Goal: Navigation & Orientation: Find specific page/section

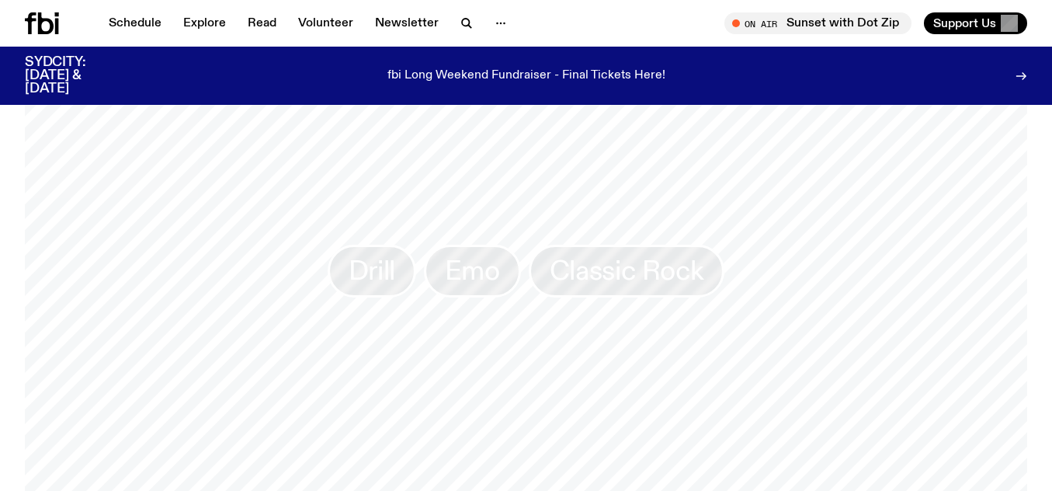
scroll to position [1305, 0]
click at [630, 273] on span "Classic Rock" at bounding box center [627, 276] width 155 height 30
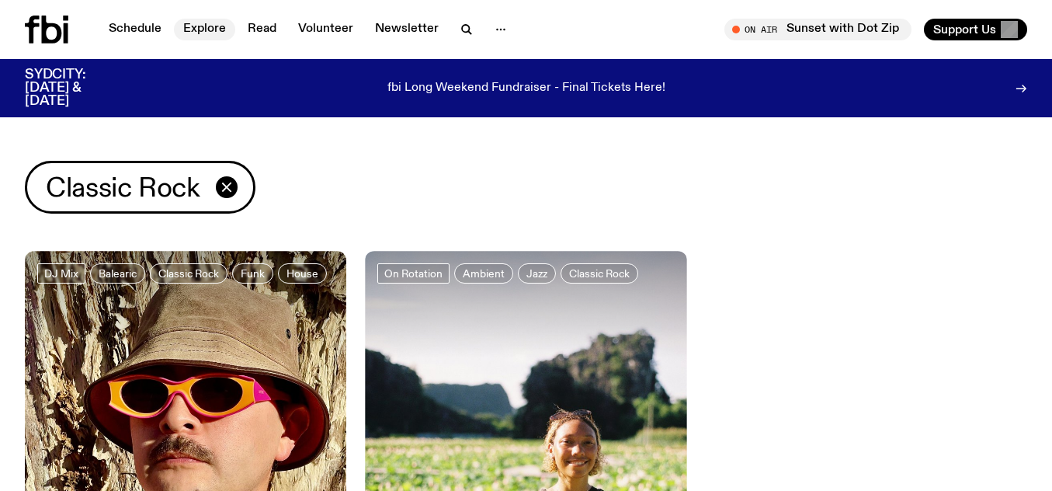
click at [200, 32] on link "Explore" at bounding box center [204, 30] width 61 height 22
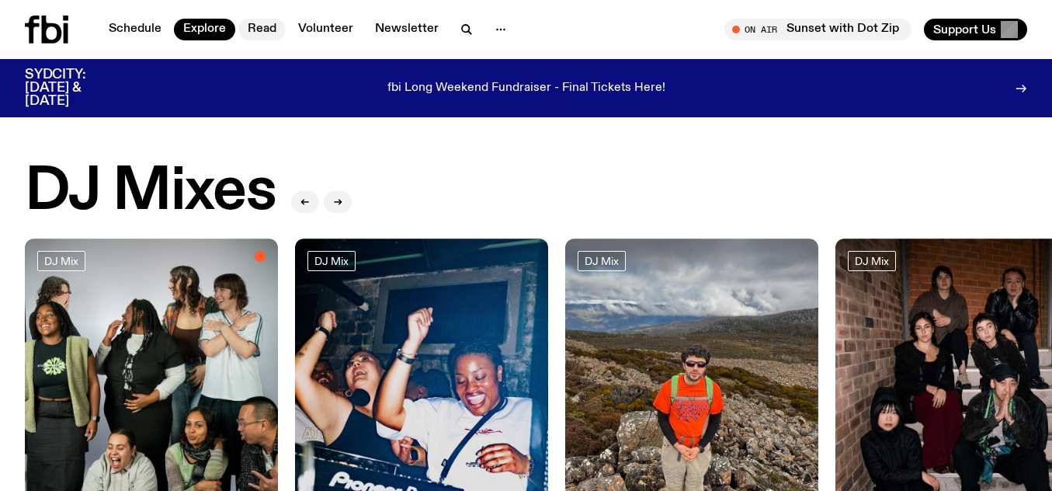
click at [252, 23] on link "Read" at bounding box center [261, 30] width 47 height 22
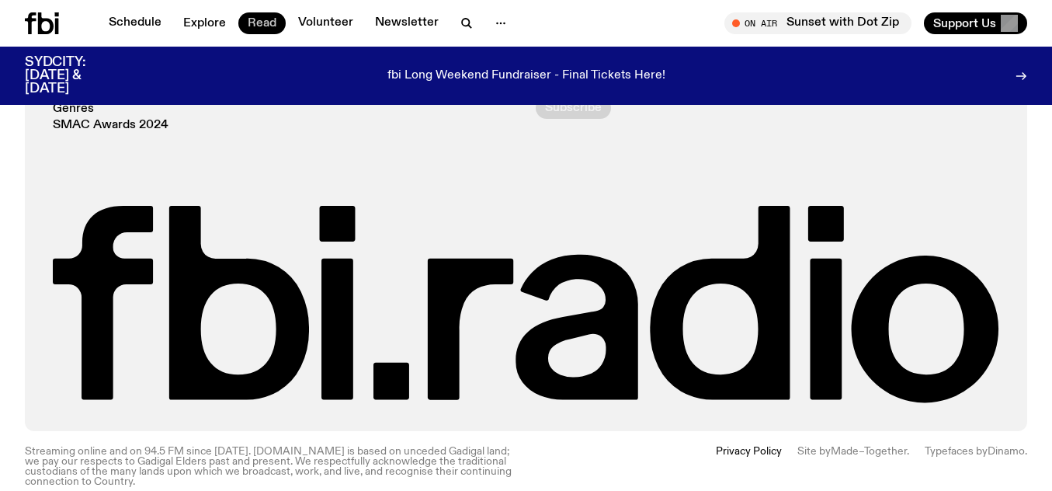
scroll to position [1995, 0]
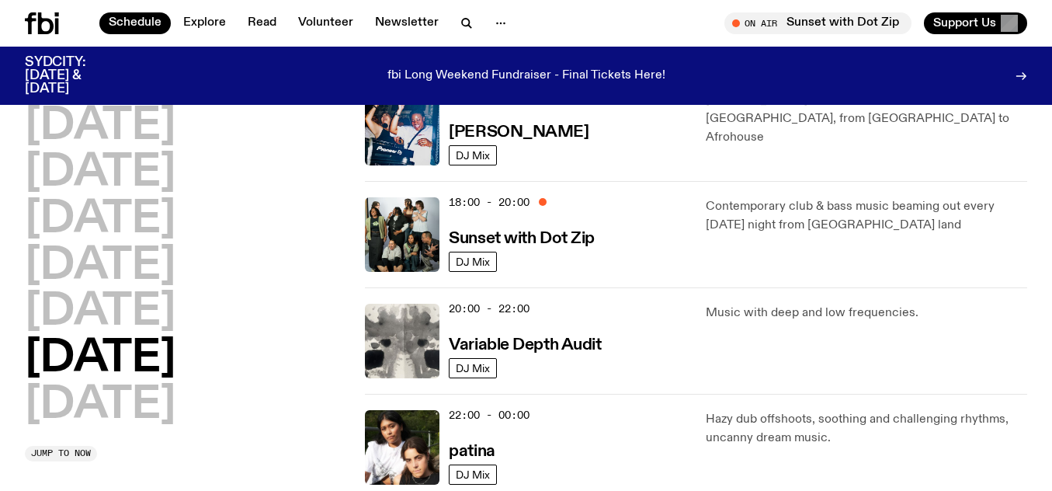
scroll to position [830, 0]
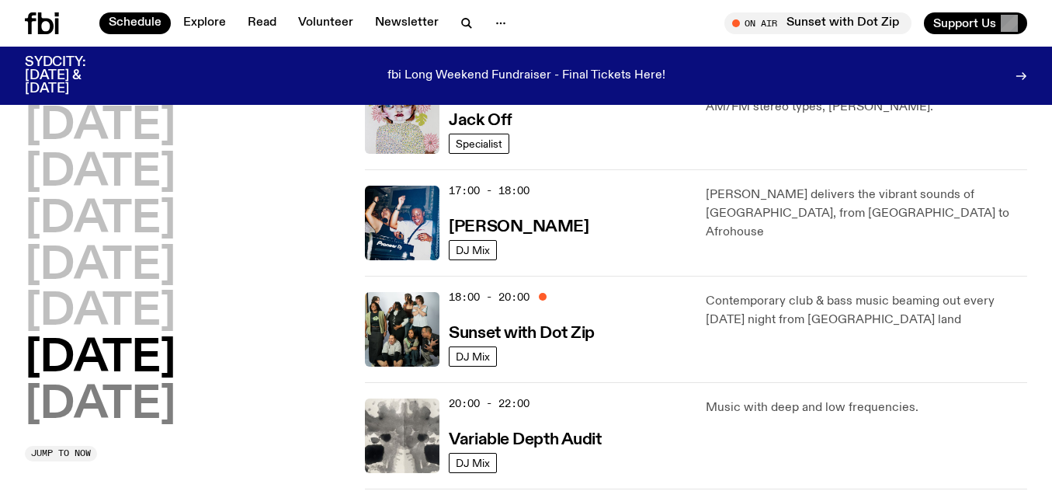
click at [86, 401] on h2 "Sunday" at bounding box center [100, 405] width 151 height 43
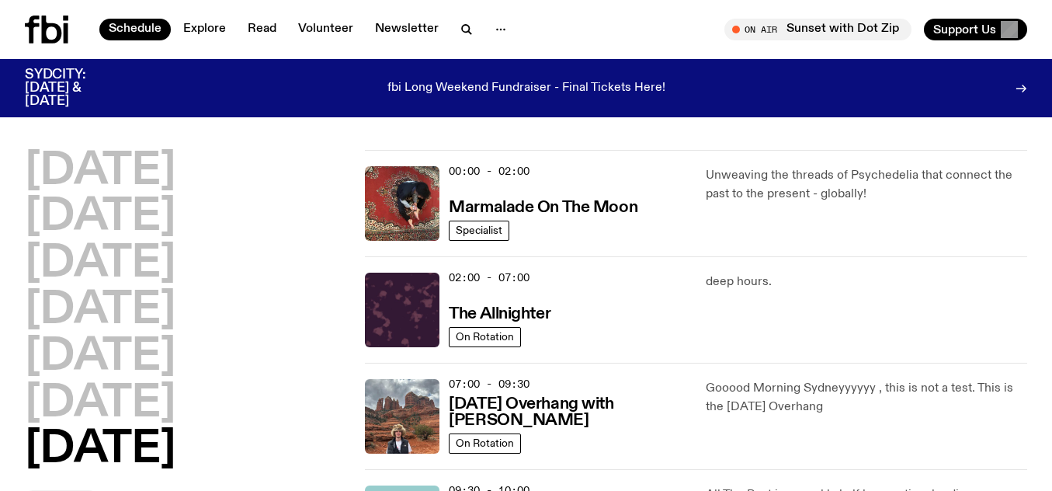
scroll to position [0, 0]
